Goal: Navigation & Orientation: Find specific page/section

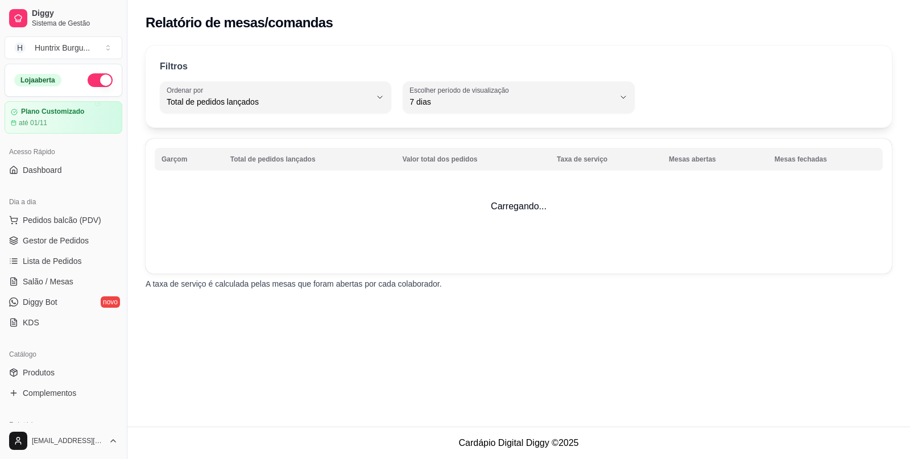
select select "TOTAL_OF_ORDERS"
select select "7"
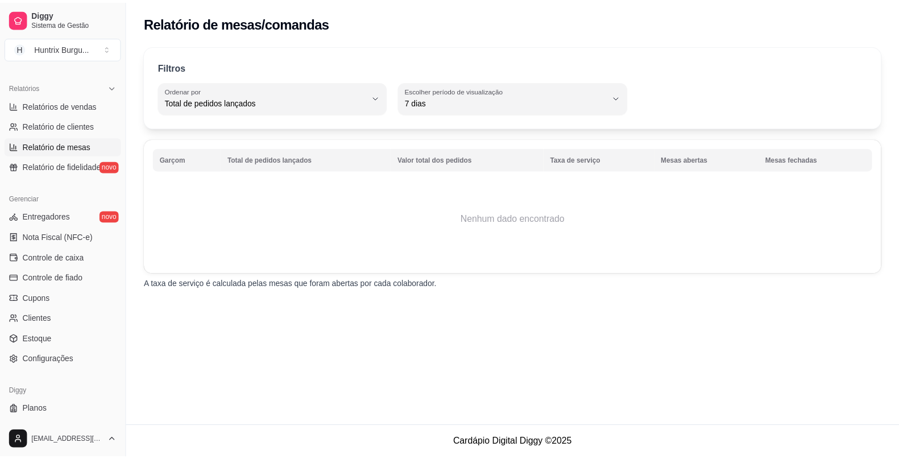
scroll to position [358, 0]
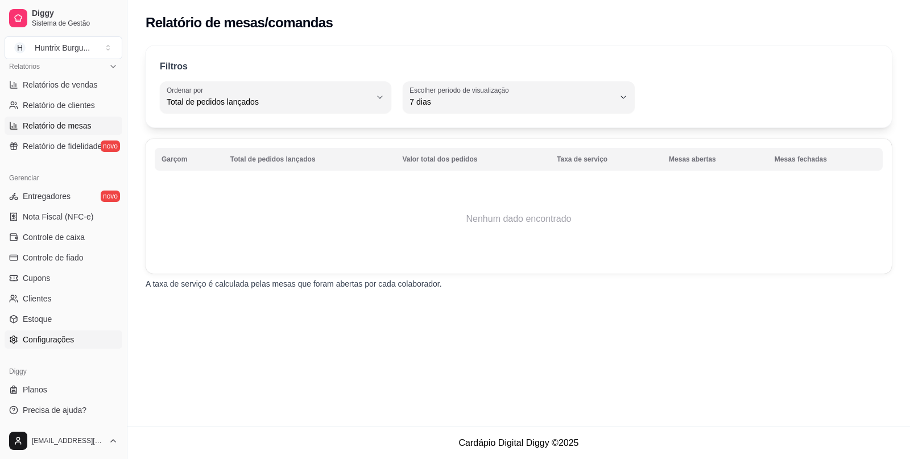
click at [65, 331] on link "Configurações" at bounding box center [64, 339] width 118 height 18
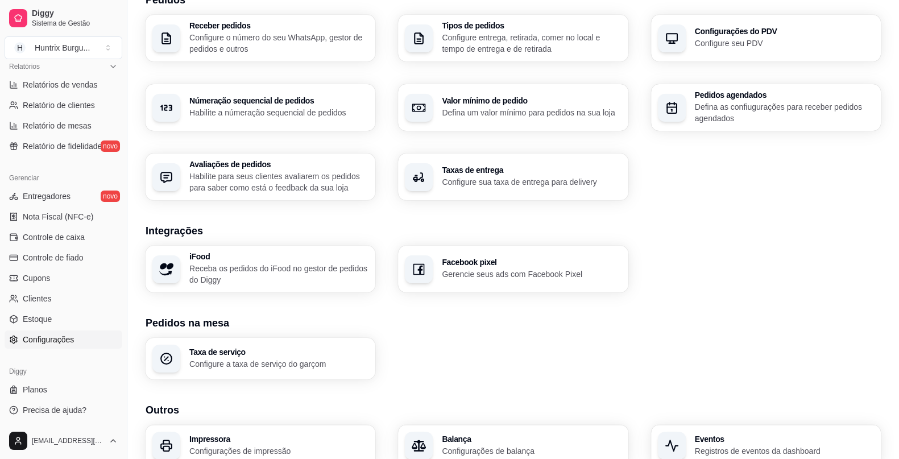
scroll to position [337, 0]
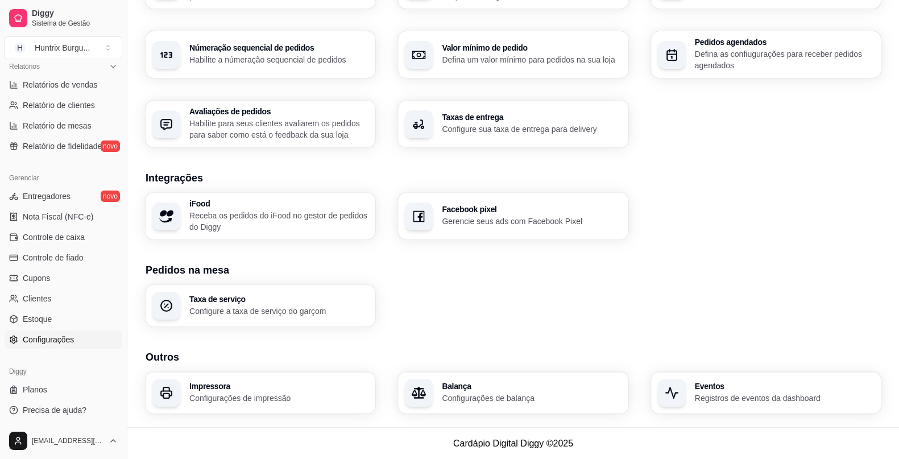
click at [729, 385] on h3 "Eventos" at bounding box center [784, 386] width 179 height 8
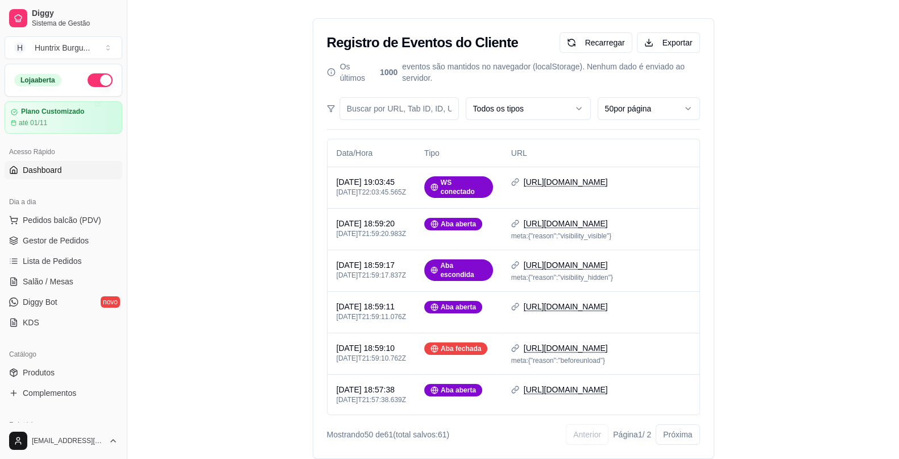
click at [41, 176] on link "Dashboard" at bounding box center [64, 170] width 118 height 18
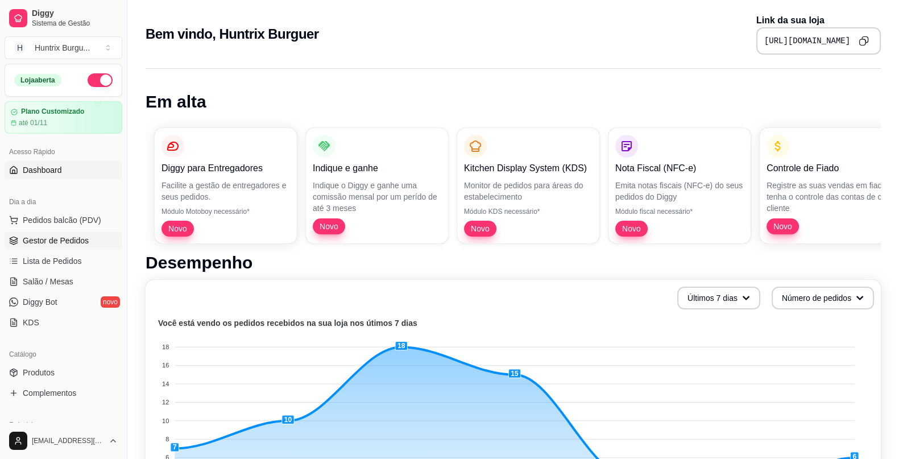
click at [40, 243] on span "Gestor de Pedidos" at bounding box center [56, 240] width 66 height 11
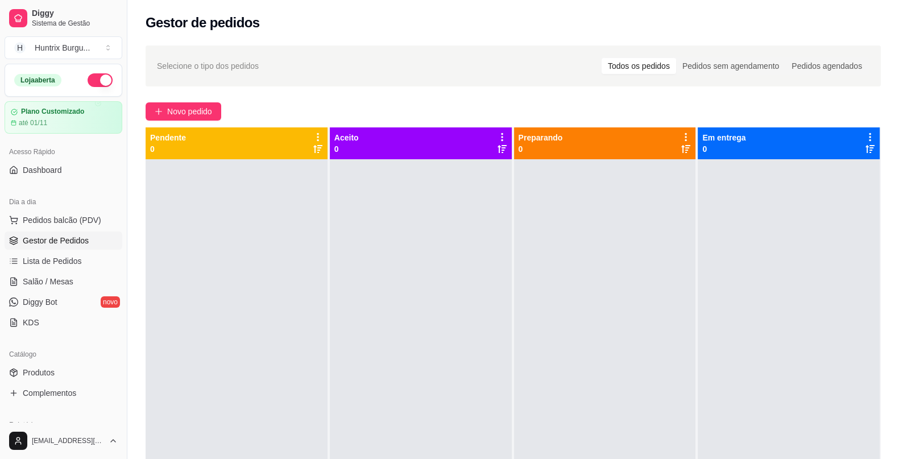
scroll to position [314, 0]
